Goal: Information Seeking & Learning: Learn about a topic

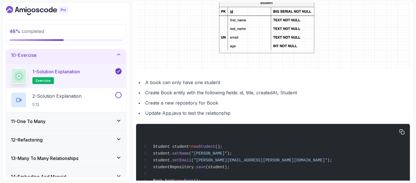
scroll to position [243, 0]
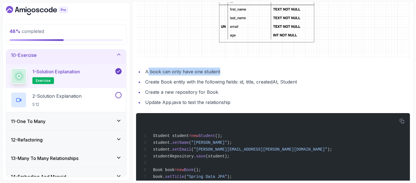
drag, startPoint x: 149, startPoint y: 72, endPoint x: 237, endPoint y: 72, distance: 88.7
click at [237, 72] on li "A book can only have one student" at bounding box center [277, 72] width 267 height 8
click at [156, 83] on li "Create Book entity with the following fields: id, title, createdAt, Student" at bounding box center [277, 82] width 267 height 8
click at [173, 83] on li "Create Book entity with the following fields: id, title, createdAt, Student" at bounding box center [277, 82] width 267 height 8
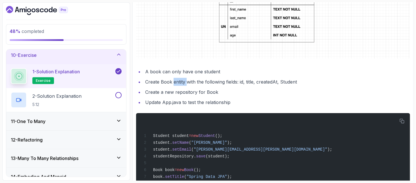
click at [173, 83] on li "Create Book entity with the following fields: id, title, createdAt, Student" at bounding box center [277, 82] width 267 height 8
click at [211, 82] on li "Create Book entity with the following fields: id, title, createdAt, Student" at bounding box center [277, 82] width 267 height 8
click at [281, 79] on li "Create Book entity with the following fields: id, title, createdAt, Student" at bounding box center [277, 82] width 267 height 8
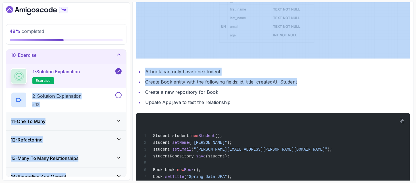
drag, startPoint x: 313, startPoint y: 80, endPoint x: 124, endPoint y: 83, distance: 188.1
click at [124, 83] on div "48 % completed 1 - Intro 2 - Environment Setup 3 - Getting Started 4 - Reposito…" at bounding box center [207, 91] width 411 height 178
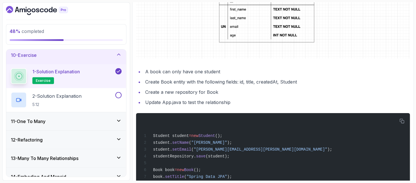
click at [248, 96] on ul "A book can only have one student Create Book entity with the following fields: …" at bounding box center [273, 87] width 274 height 39
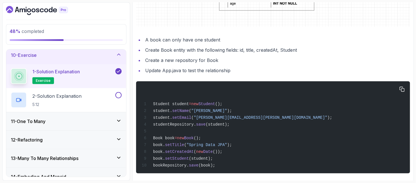
scroll to position [280, 0]
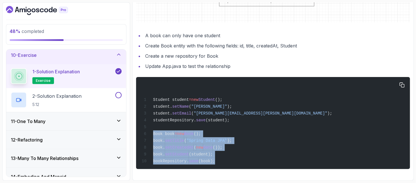
drag, startPoint x: 153, startPoint y: 132, endPoint x: 221, endPoint y: 161, distance: 73.9
click at [221, 161] on div "Student student = new Student (); student. setName ( "[PERSON_NAME]" ); student…" at bounding box center [273, 122] width 265 height 85
copy code "Book book = new Book (); book. setTitle ( "Spring Data JPA" ); book. setCreated…"
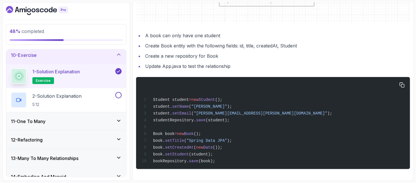
drag, startPoint x: 244, startPoint y: 125, endPoint x: 236, endPoint y: 128, distance: 8.3
click at [245, 125] on div "Student student = new Student (); student. setName ( "[PERSON_NAME]" ); student…" at bounding box center [273, 122] width 265 height 85
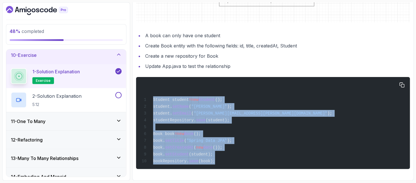
drag, startPoint x: 154, startPoint y: 97, endPoint x: 265, endPoint y: 162, distance: 128.1
click at [265, 162] on div "Student student = new Student (); student. setName ( "[PERSON_NAME]" ); student…" at bounding box center [273, 122] width 265 height 85
copy code "Student student = new Student (); student. setName ( "[PERSON_NAME]" ); student…"
click at [263, 127] on div "Student student = new Student (); student. setName ( "[PERSON_NAME]" ); student…" at bounding box center [273, 122] width 265 height 85
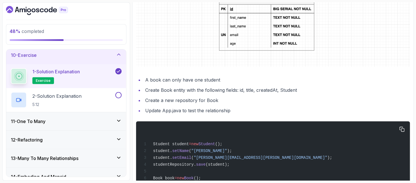
scroll to position [205, 0]
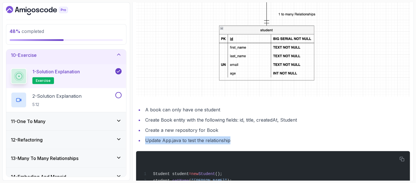
drag, startPoint x: 244, startPoint y: 141, endPoint x: 140, endPoint y: 143, distance: 104.6
click at [144, 143] on li "Update App.java to test the relationship" at bounding box center [277, 140] width 267 height 8
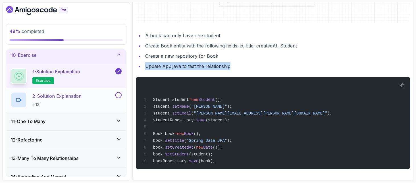
click at [81, 98] on h2 "2 - Solution Explanation 5:12" at bounding box center [56, 100] width 49 height 15
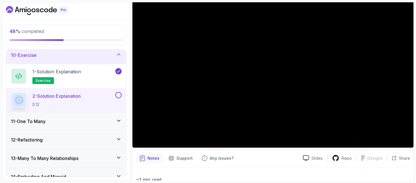
scroll to position [76, 0]
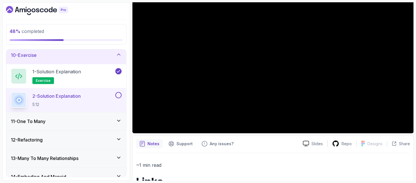
click at [42, 124] on div "11 - One To Many" at bounding box center [66, 121] width 120 height 18
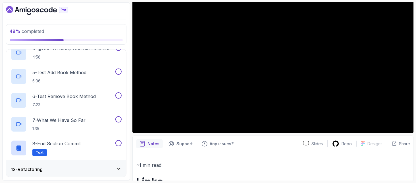
scroll to position [359, 0]
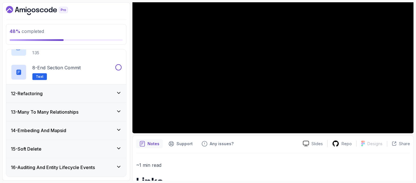
click at [70, 86] on div "12 - Refactoring" at bounding box center [66, 93] width 120 height 18
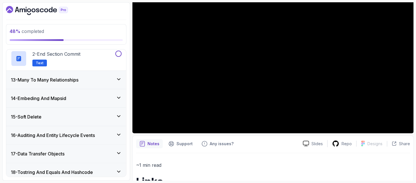
scroll to position [193, 0]
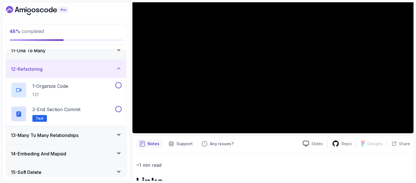
click at [76, 137] on h3 "13 - Many To Many Relationships" at bounding box center [45, 135] width 68 height 7
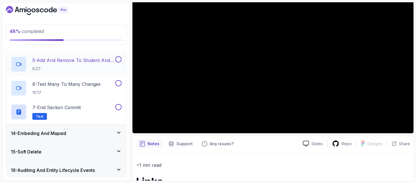
scroll to position [344, 0]
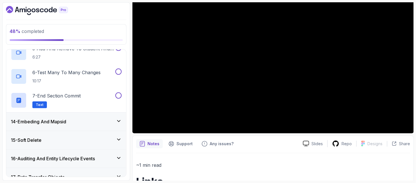
click at [45, 119] on h3 "14 - Embeding And Mapsid" at bounding box center [38, 121] width 55 height 7
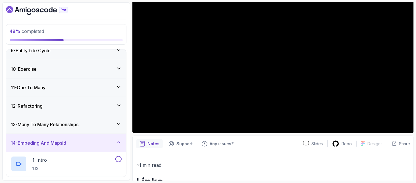
scroll to position [62, 0]
